Goal: Learn about a topic

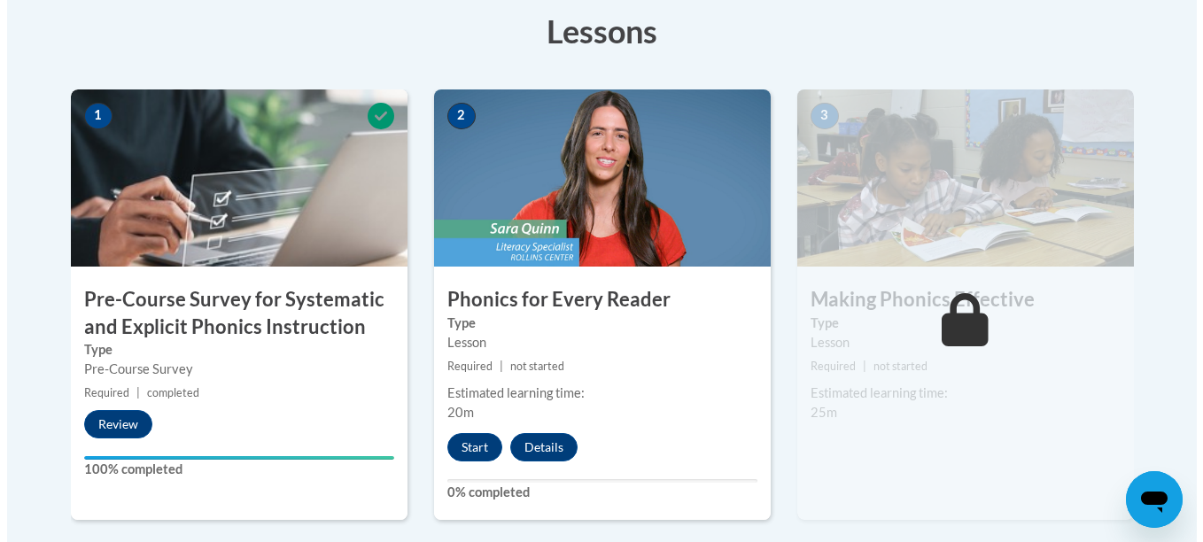
scroll to position [508, 0]
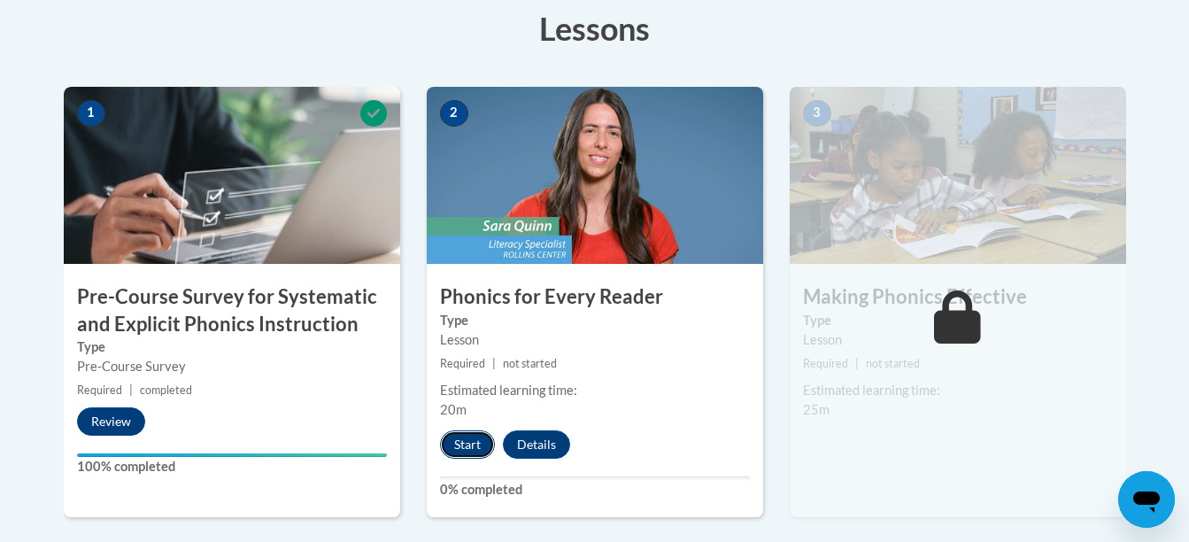
click at [466, 439] on button "Start" at bounding box center [467, 444] width 55 height 28
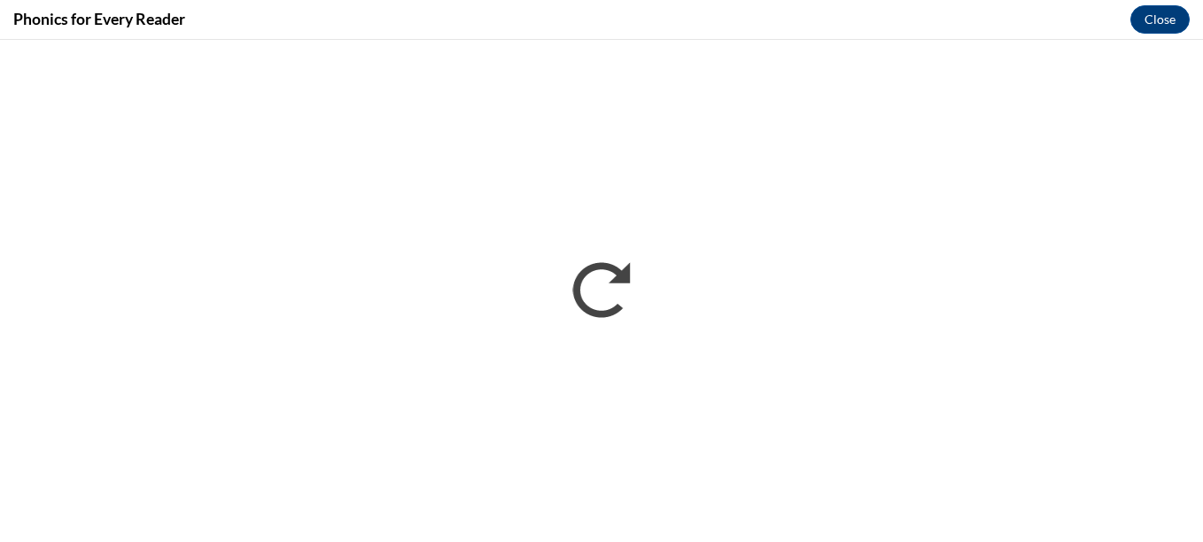
scroll to position [0, 0]
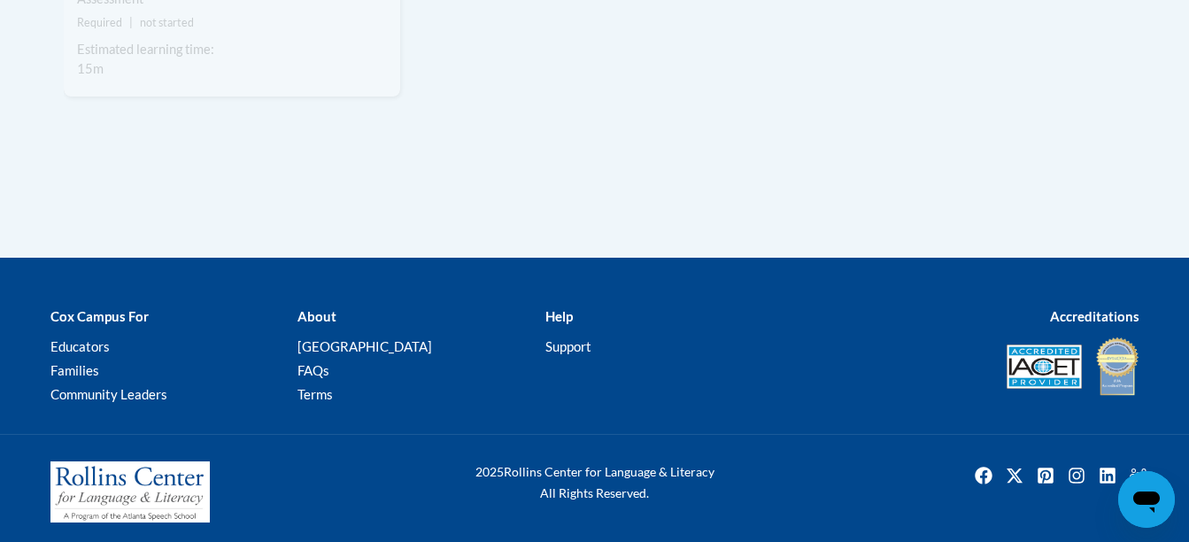
scroll to position [1781, 0]
